Goal: Task Accomplishment & Management: Manage account settings

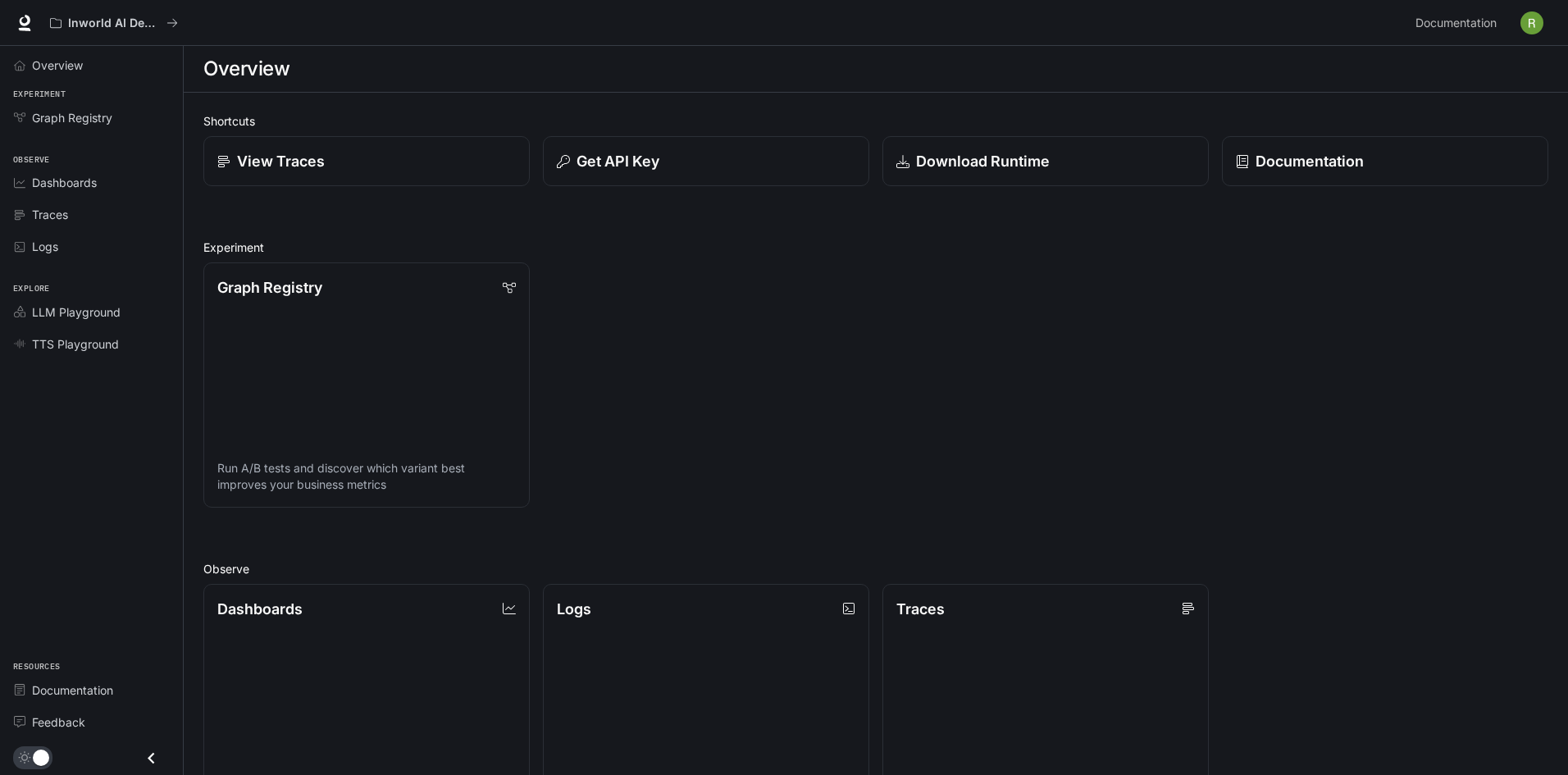
click at [1538, 22] on img "button" at bounding box center [1532, 23] width 23 height 23
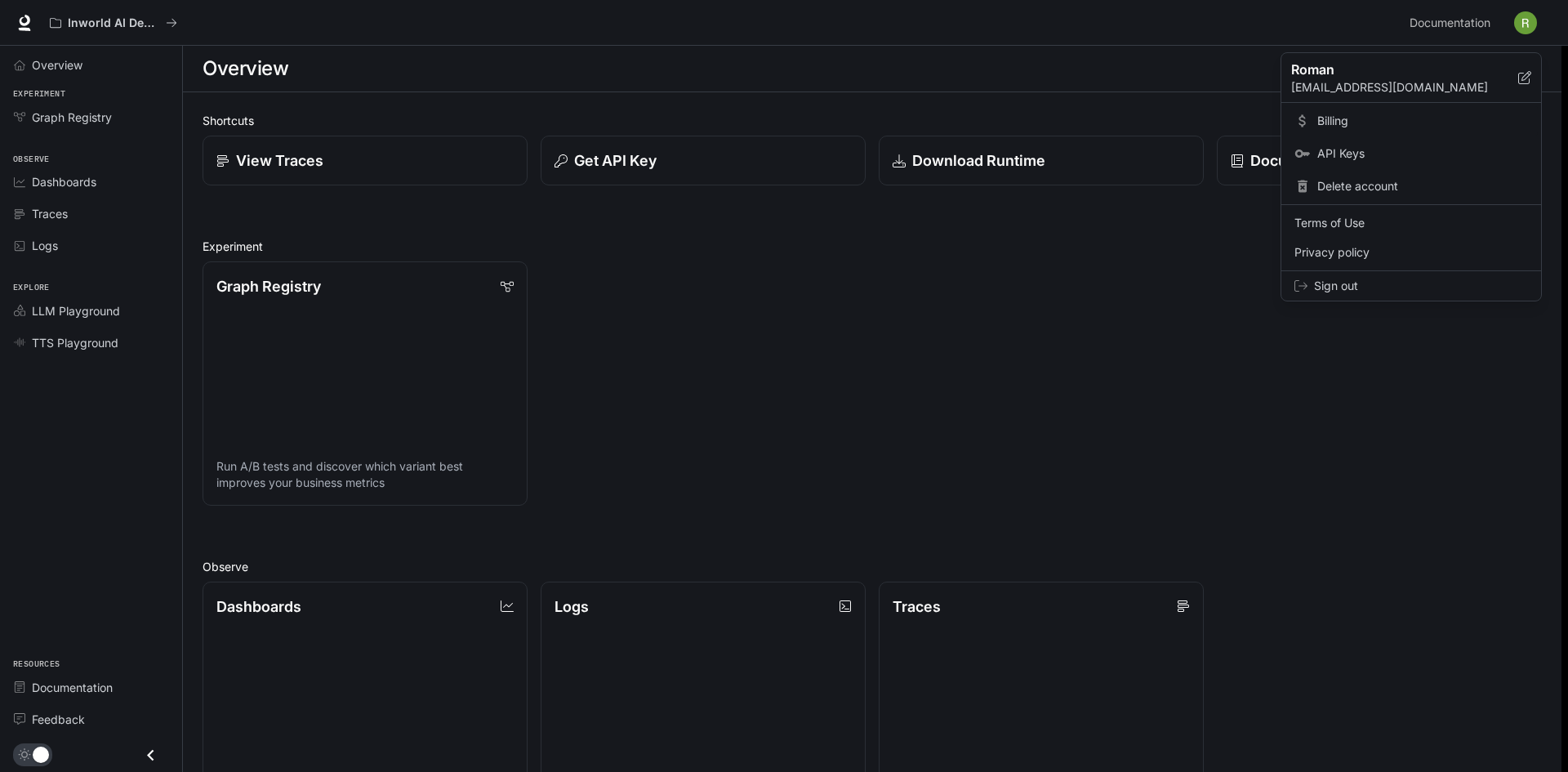
click at [1403, 120] on span "Billing" at bounding box center [1423, 121] width 211 height 17
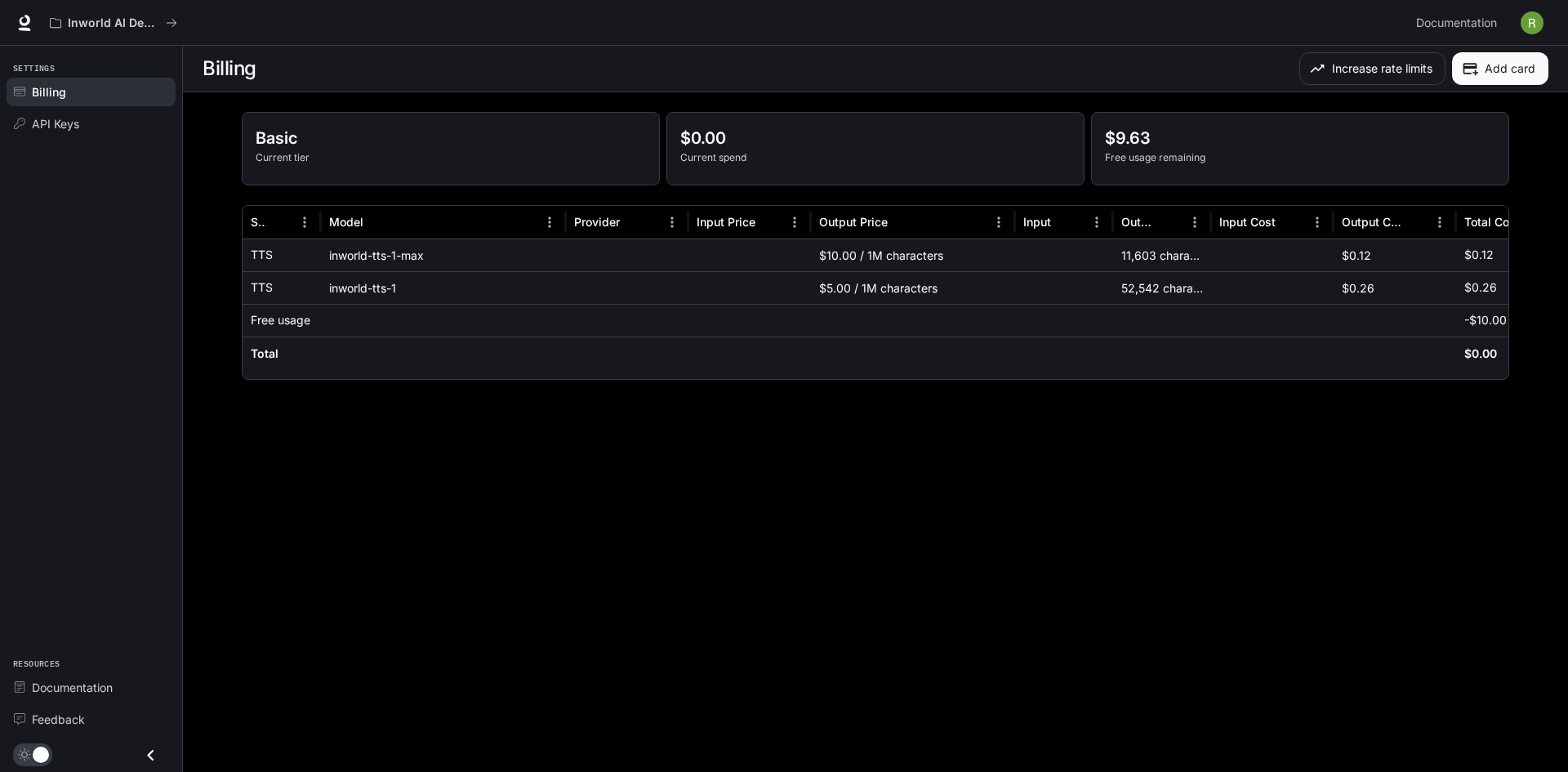
click at [1530, 21] on img "button" at bounding box center [1532, 23] width 23 height 23
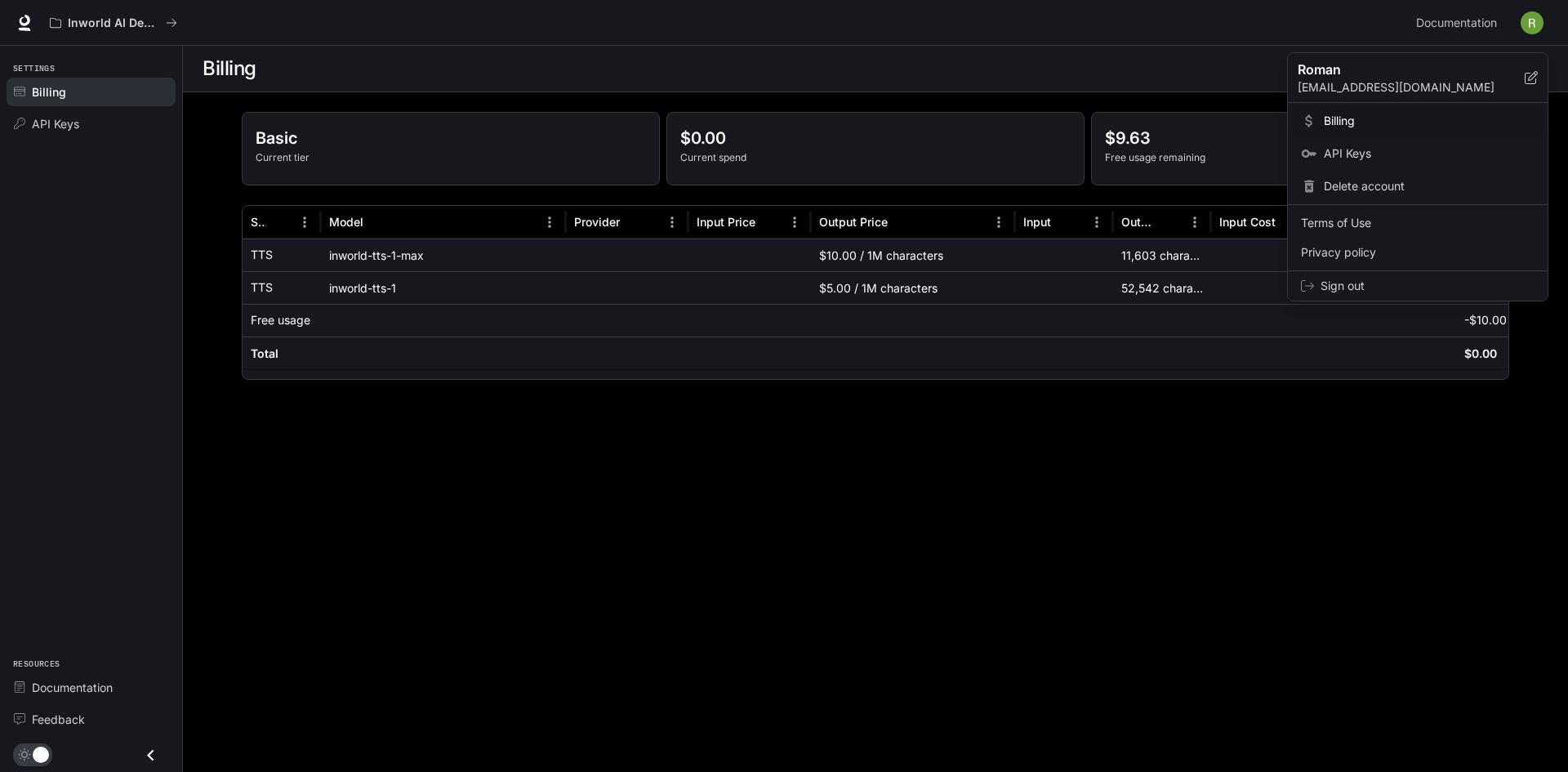
click at [1390, 282] on span "Sign out" at bounding box center [1428, 286] width 214 height 17
